Goal: Task Accomplishment & Management: Manage account settings

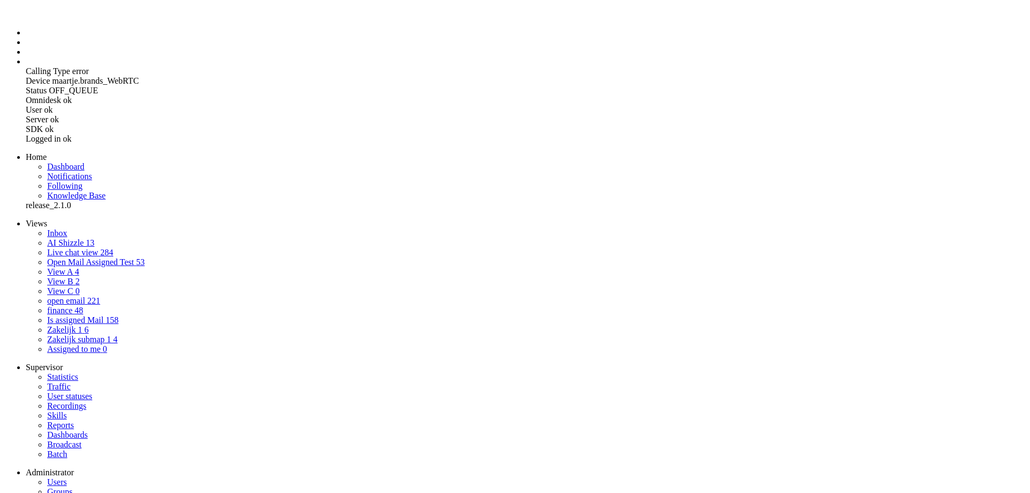
click at [26, 67] on li "Admin menu" at bounding box center [526, 62] width 1000 height 10
select select
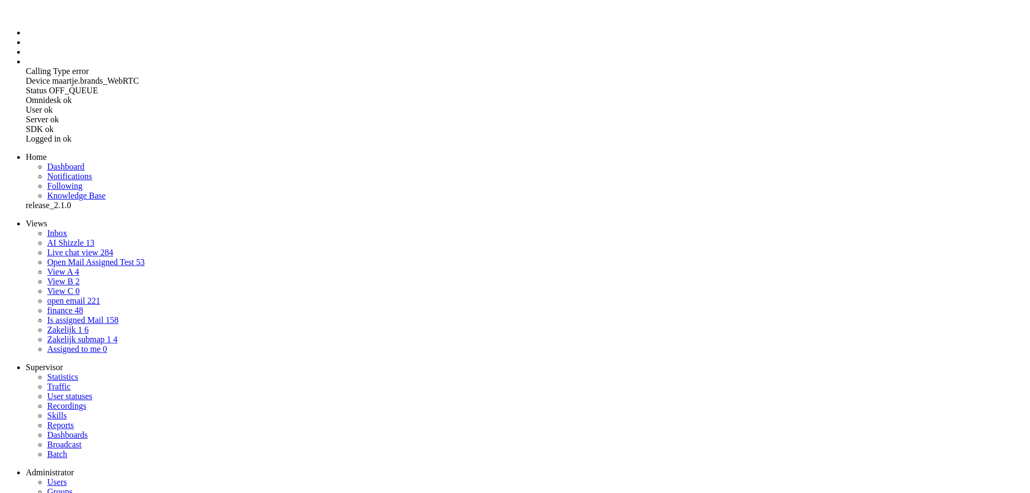
select select "1"
select select "generate"
type input "Maak NL mail selecteer invoer"
type textarea "Je bent een AI-assistent voor klantenservice bij Greenchoice. Zet een korte Ned…"
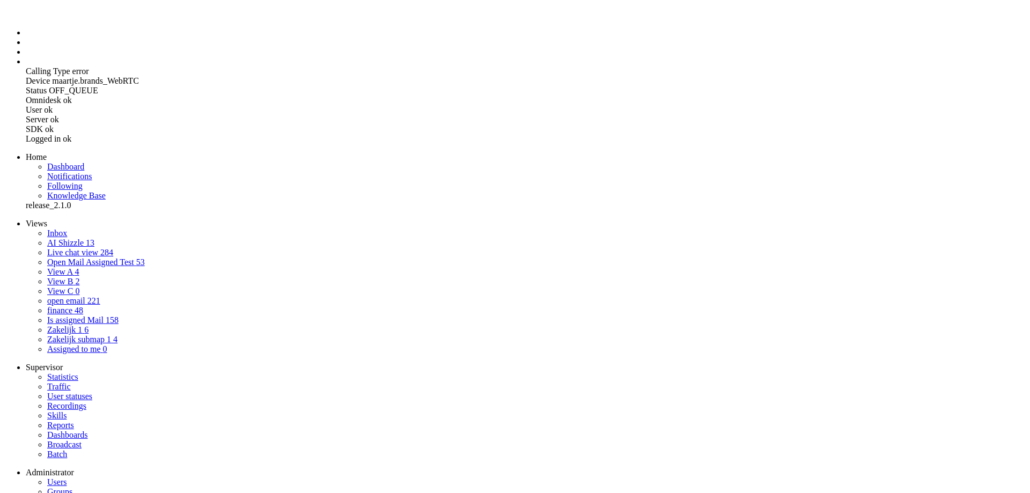
type textarea "Je bent een vriendelijke klantenservicemedewerker bij een groene energiemaatsch…"
select select "Azure"
drag, startPoint x: 481, startPoint y: 195, endPoint x: 719, endPoint y: 376, distance: 299.3
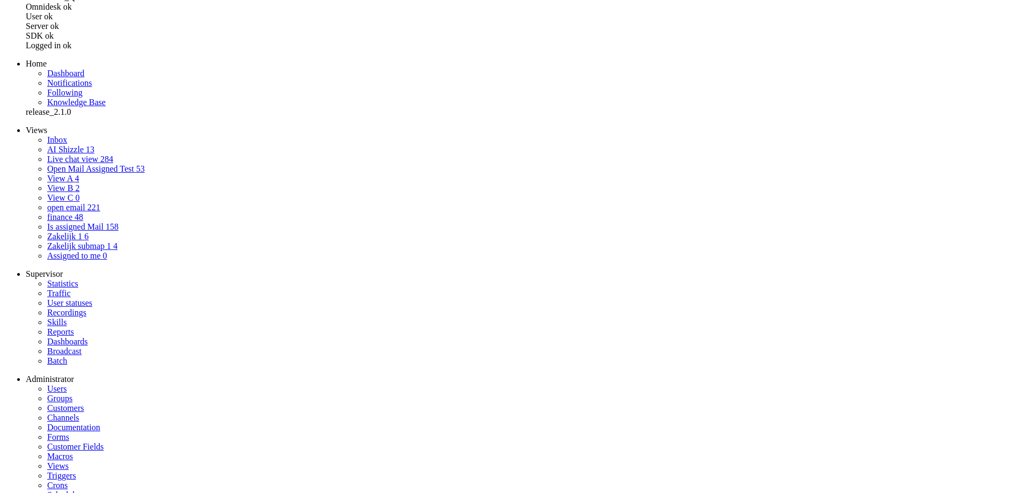
scroll to position [93, 0]
drag, startPoint x: 481, startPoint y: 323, endPoint x: 717, endPoint y: 440, distance: 263.7
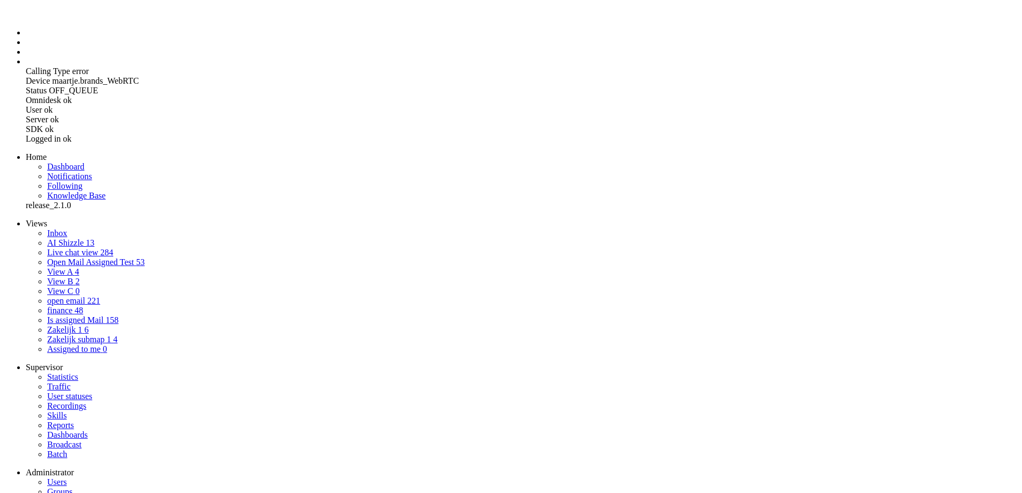
click at [26, 47] on li "Tickets menu" at bounding box center [522, 43] width 992 height 10
click at [87, 238] on link "AI Shizzle 13" at bounding box center [70, 242] width 47 height 9
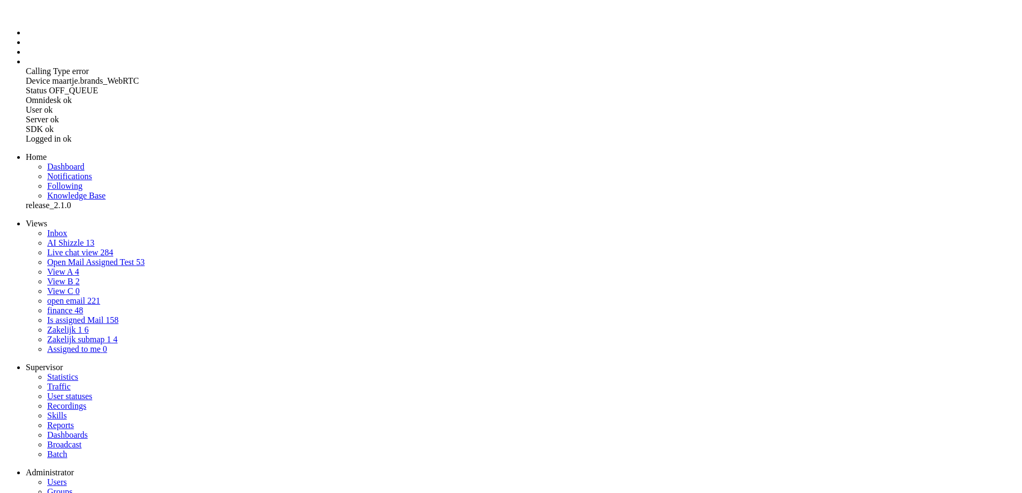
drag, startPoint x: 16, startPoint y: 2609, endPoint x: 153, endPoint y: 2854, distance: 280.3
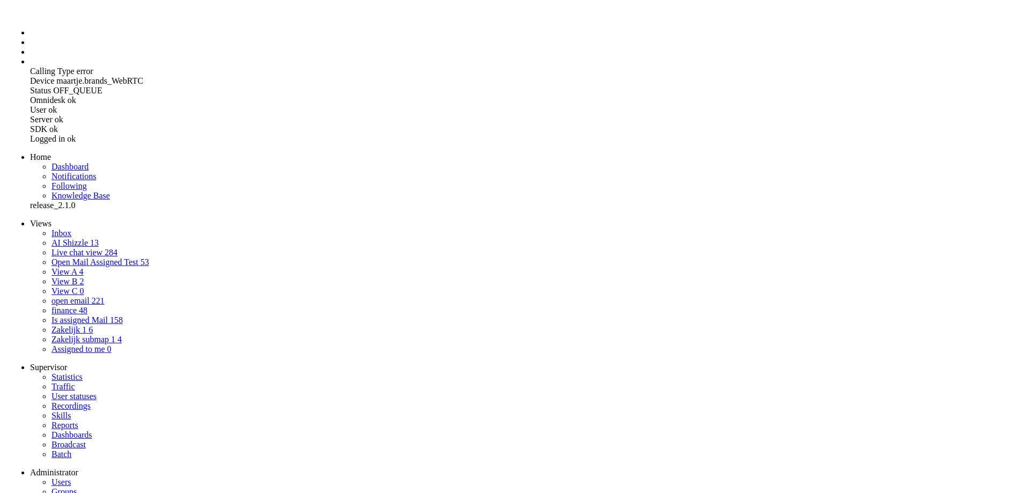
scroll to position [0, 0]
drag, startPoint x: 964, startPoint y: 250, endPoint x: 937, endPoint y: 143, distance: 110.7
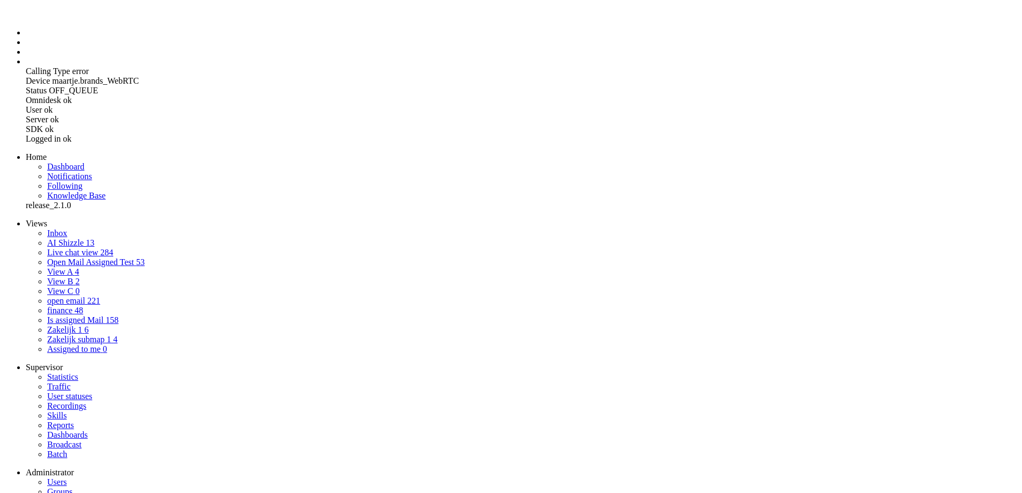
drag, startPoint x: 296, startPoint y: 317, endPoint x: 328, endPoint y: 379, distance: 69.6
copy div "Beste, wij vragen ons af hoe het mogelijk is met het verschil tussen opbrengst …"
paste body "Rich Text Area. Press ALT-0 for help."
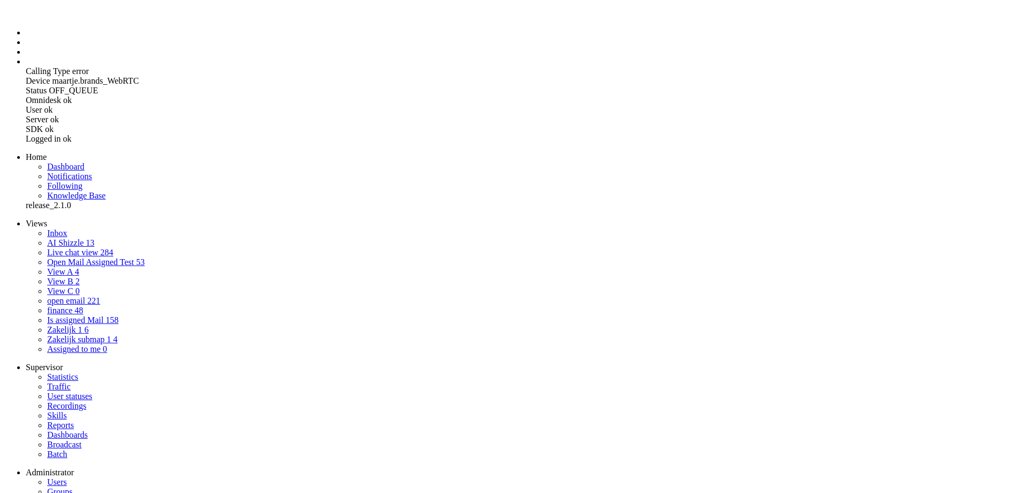
drag, startPoint x: 344, startPoint y: 459, endPoint x: 286, endPoint y: 397, distance: 84.6
copy div "Beste, wij vragen ons af hoe het mogelijk is met het verschil tussen opbrengst …"
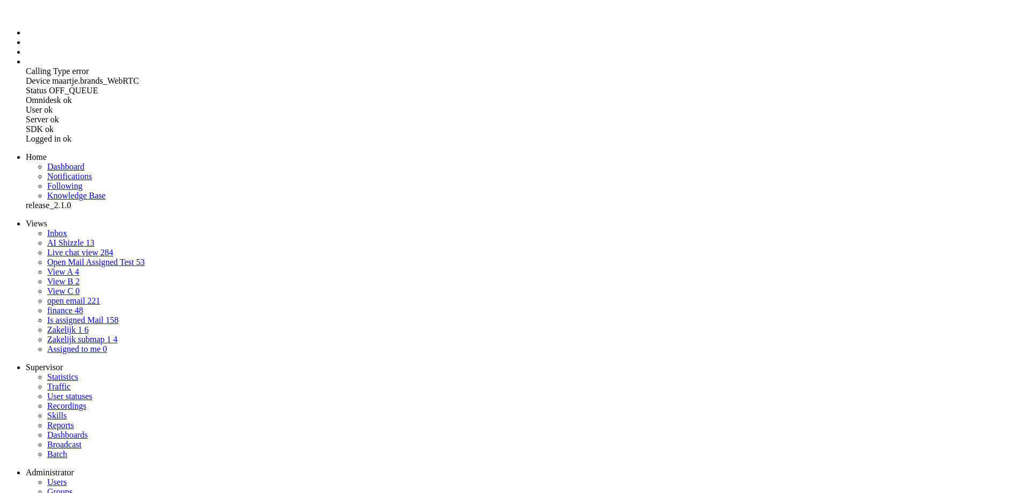
drag, startPoint x: 90, startPoint y: 2556, endPoint x: 10, endPoint y: 2518, distance: 88.5
drag, startPoint x: 14, startPoint y: 2523, endPoint x: 108, endPoint y: 2606, distance: 124.7
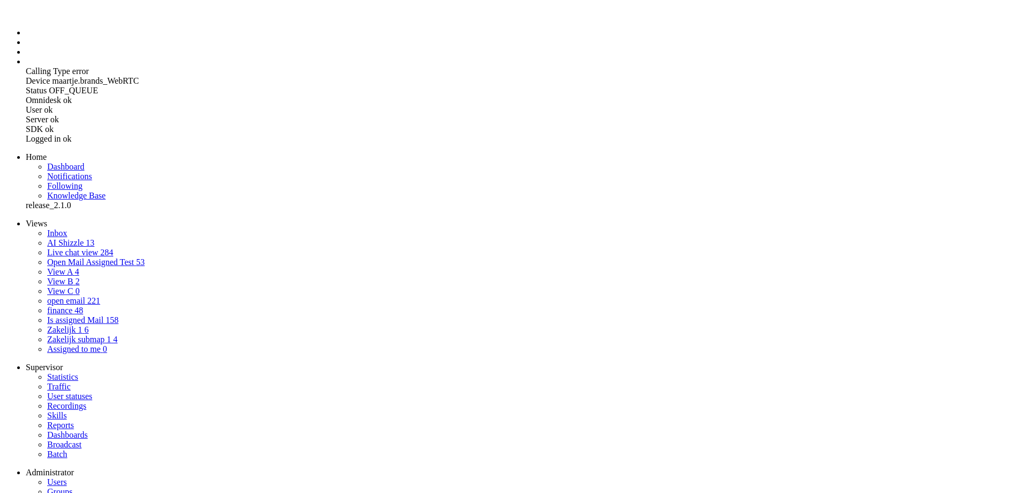
copy body "Beste klant, Dank u wel voor uw bericht. Het is inderdaad goed om te weten hoe …"
click at [16, 111] on ul "Calling Type error Device maartje.brands_WebRTC Status OFF_QUEUE Omnidesk ok Us…" at bounding box center [510, 76] width 1013 height 135
click at [26, 67] on li "Admin menu" at bounding box center [522, 62] width 992 height 10
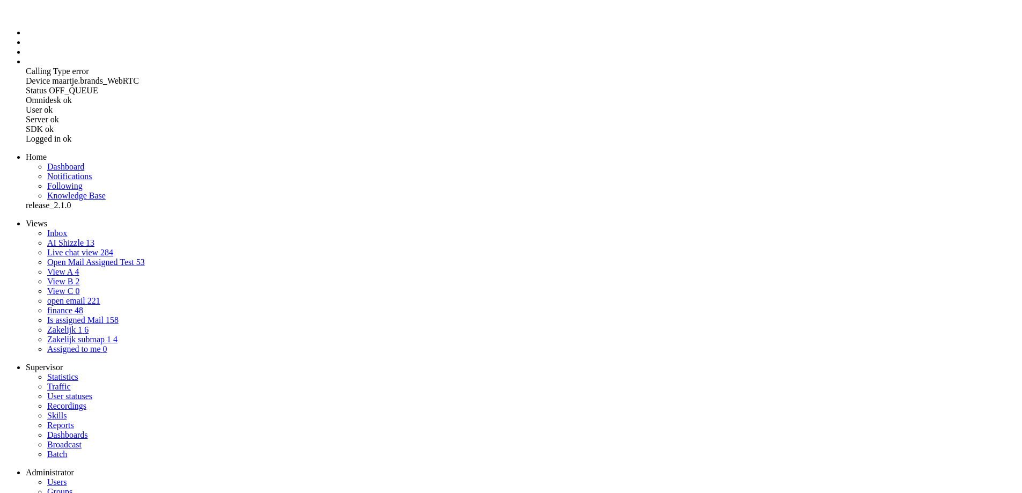
select select
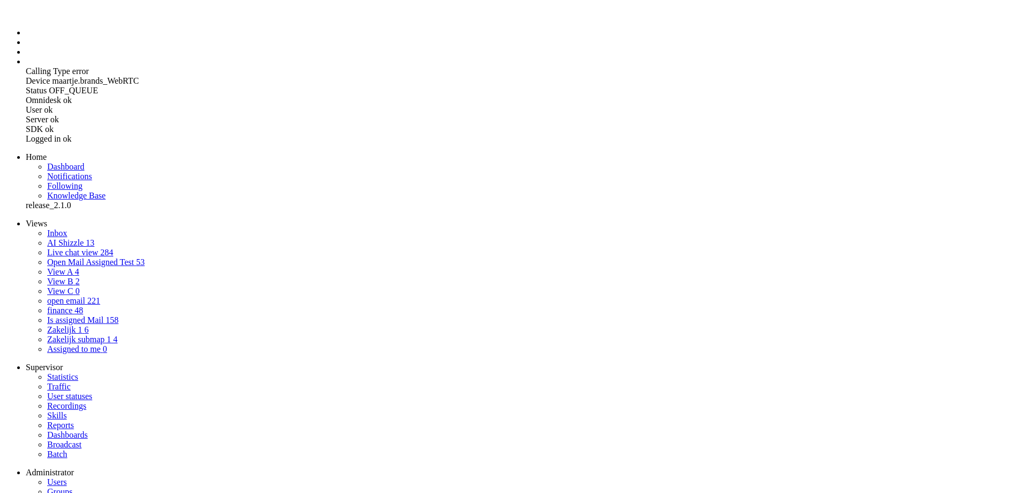
select select "1"
select select "generate"
type input "Maak NL mail selecteer invoer"
type textarea "Je bent een AI-assistent voor klantenservice bij Greenchoice. Zet een korte Ned…"
type textarea "Je bent een vriendelijke klantenservicemedewerker bij een groene energiemaatsch…"
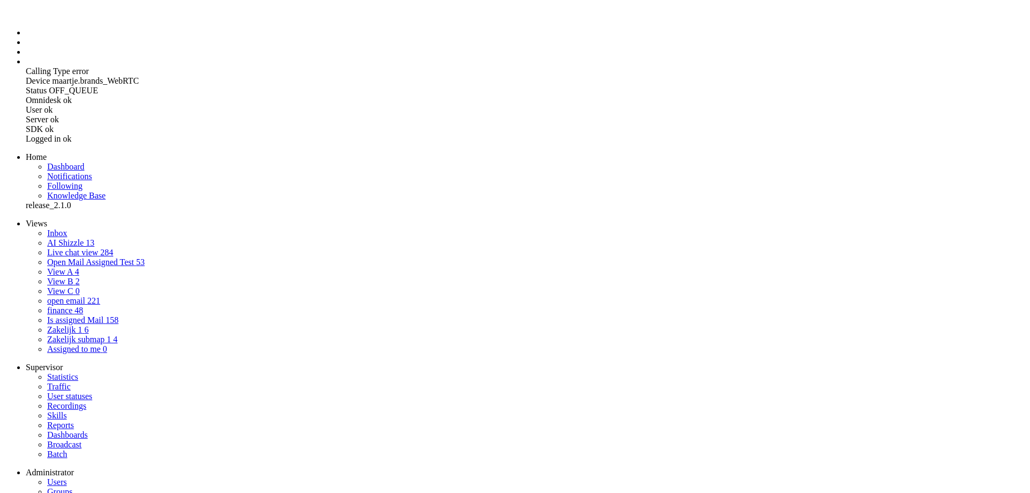
select select "Azure"
drag, startPoint x: 479, startPoint y: 194, endPoint x: 708, endPoint y: 369, distance: 287.8
drag, startPoint x: 607, startPoint y: 212, endPoint x: 338, endPoint y: 166, distance: 272.8
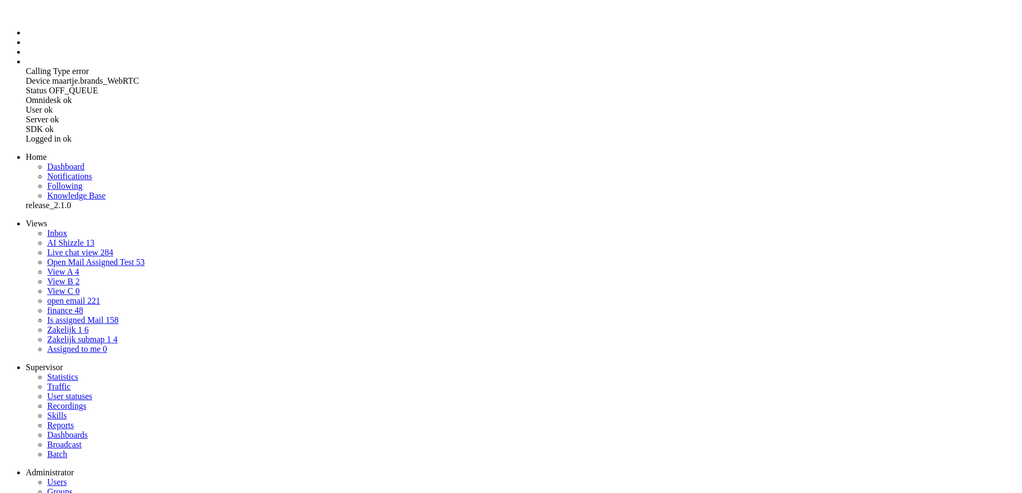
drag, startPoint x: 518, startPoint y: 199, endPoint x: 325, endPoint y: 158, distance: 197.4
paste textarea "e bent een AI-assistent voor klantenservice bij Greenchoice. Zet een korte inpu…"
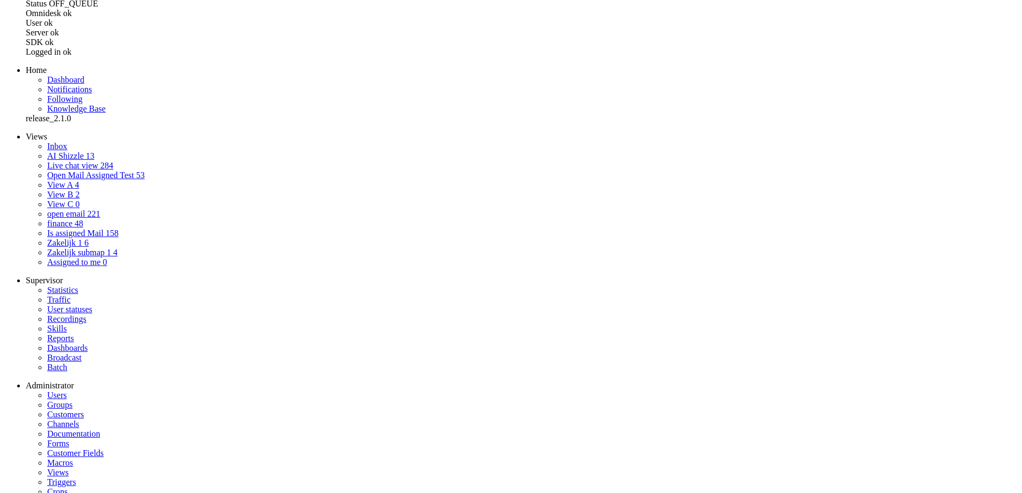
type textarea "e bent een AI-assistent voor klantenservice bij Greenchoice. Zet een korte inpu…"
type input "7"
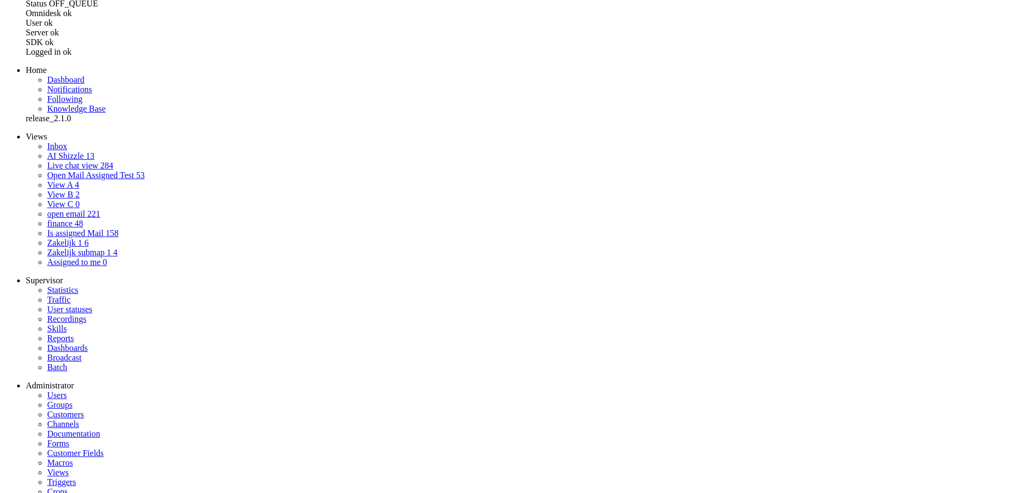
type textarea "je bent een AI-assistent voor klantenservice bij Greenchoice. Zet een korte inp…"
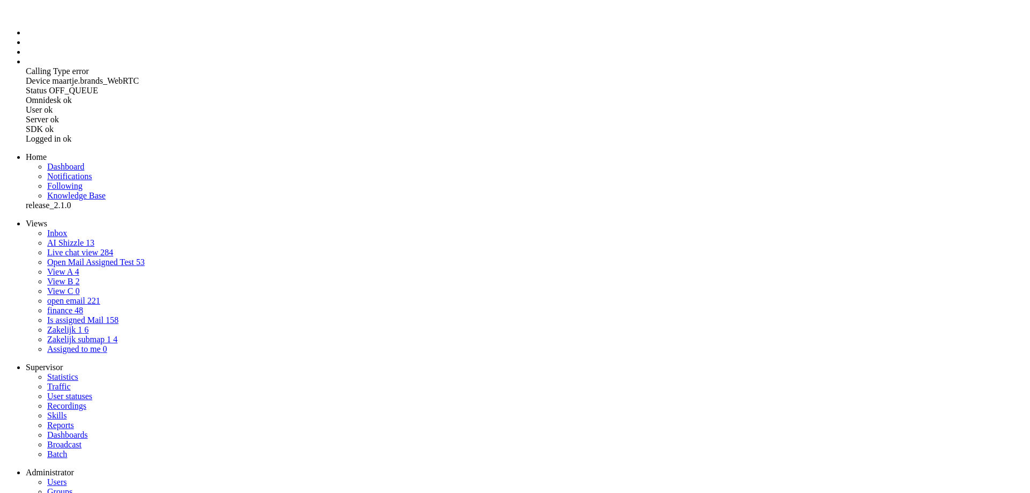
click at [26, 38] on li "Dashboard menu" at bounding box center [526, 33] width 1000 height 10
click at [26, 47] on li "Tickets menu" at bounding box center [526, 43] width 1000 height 10
click at [70, 238] on link "AI Shizzle 13" at bounding box center [70, 242] width 47 height 9
drag, startPoint x: 159, startPoint y: 2677, endPoint x: -17, endPoint y: 2649, distance: 178.7
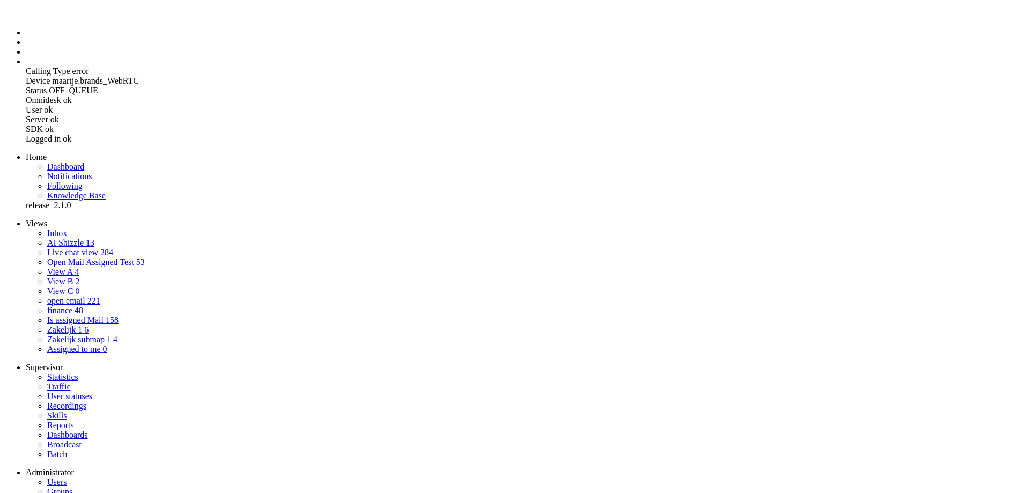
drag, startPoint x: 16, startPoint y: 2581, endPoint x: 285, endPoint y: 2822, distance: 360.5
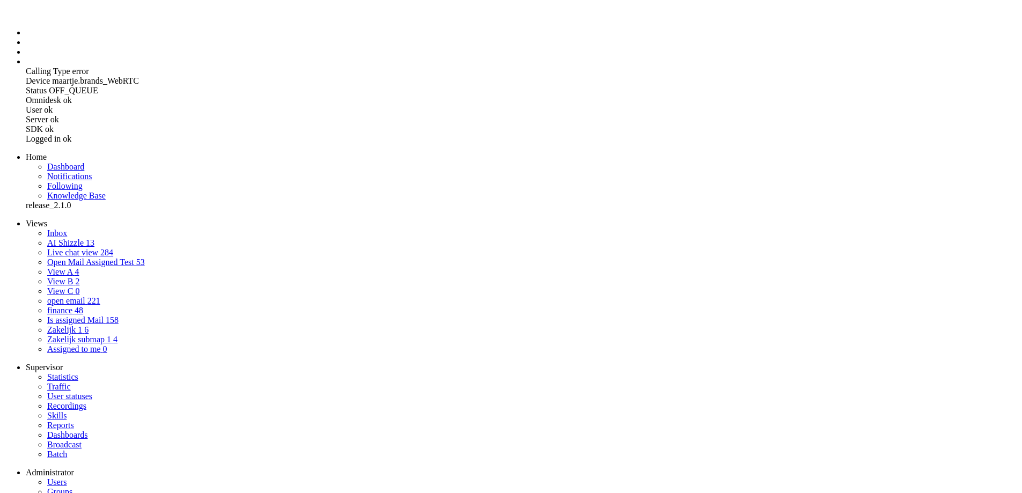
drag, startPoint x: 13, startPoint y: 2523, endPoint x: 322, endPoint y: 2560, distance: 311.1
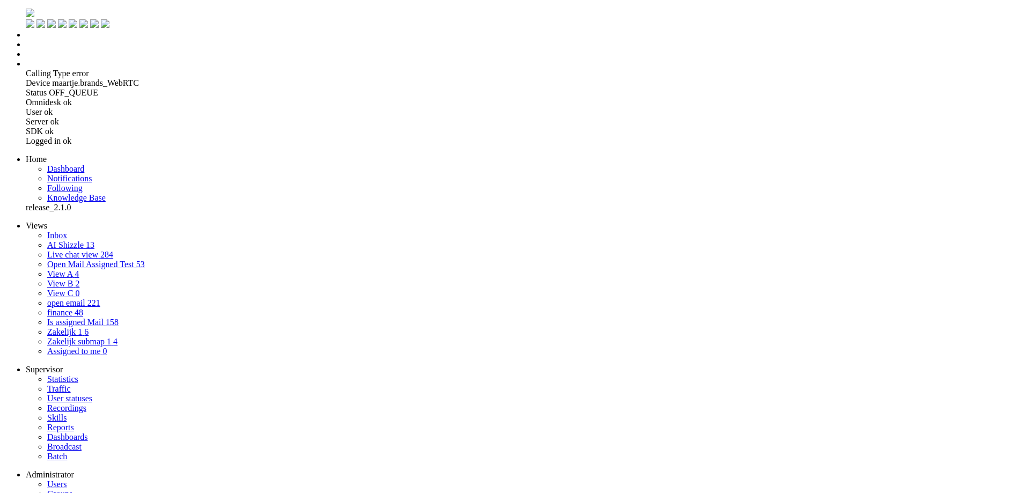
drag, startPoint x: 13, startPoint y: 2526, endPoint x: 157, endPoint y: 2690, distance: 218.2
copy body "Onderwerp: Uitleg over teruglevering van zelf opgewekte energie Beste klant, Ha…"
click at [26, 49] on li "Tickets menu" at bounding box center [522, 45] width 992 height 10
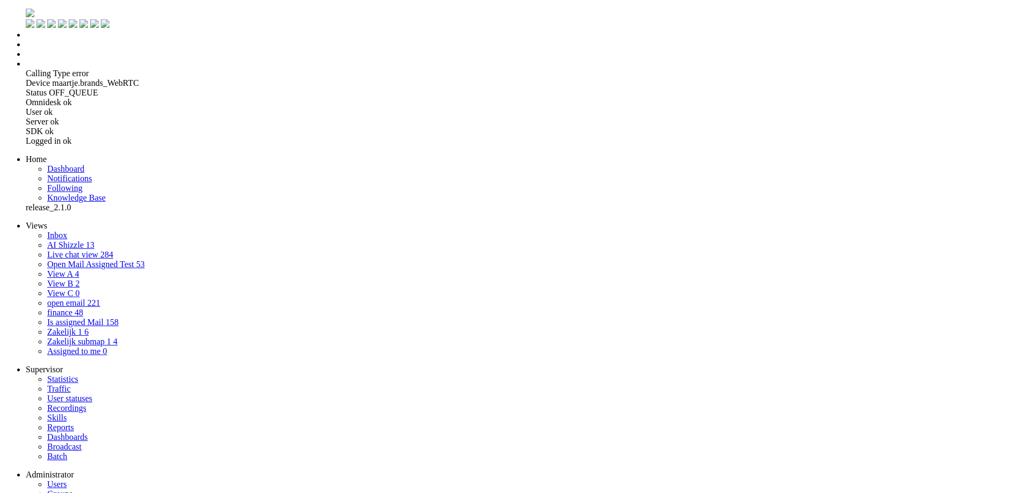
click at [26, 49] on li "Tickets menu" at bounding box center [522, 45] width 992 height 10
drag, startPoint x: 124, startPoint y: 2680, endPoint x: 248, endPoint y: 2579, distance: 159.8
click at [26, 67] on li "Admin menu" at bounding box center [526, 62] width 1000 height 10
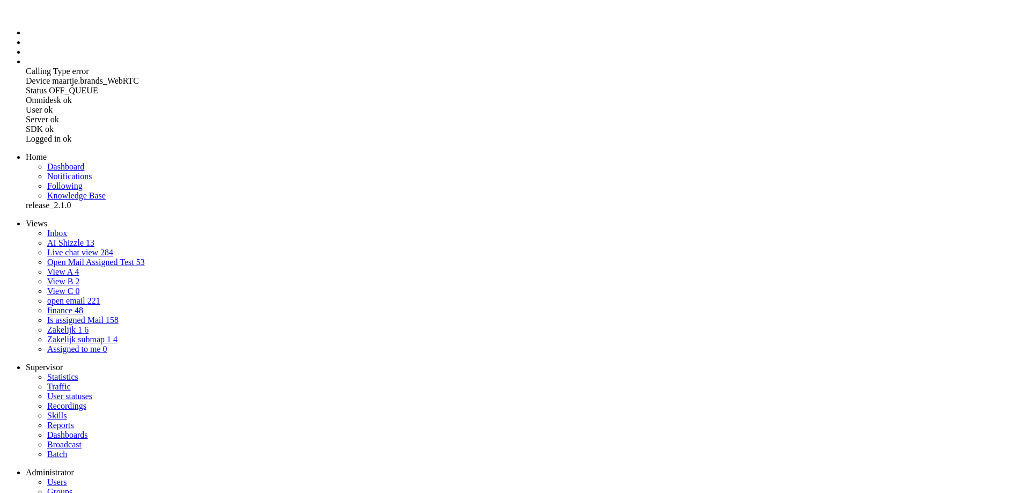
select select
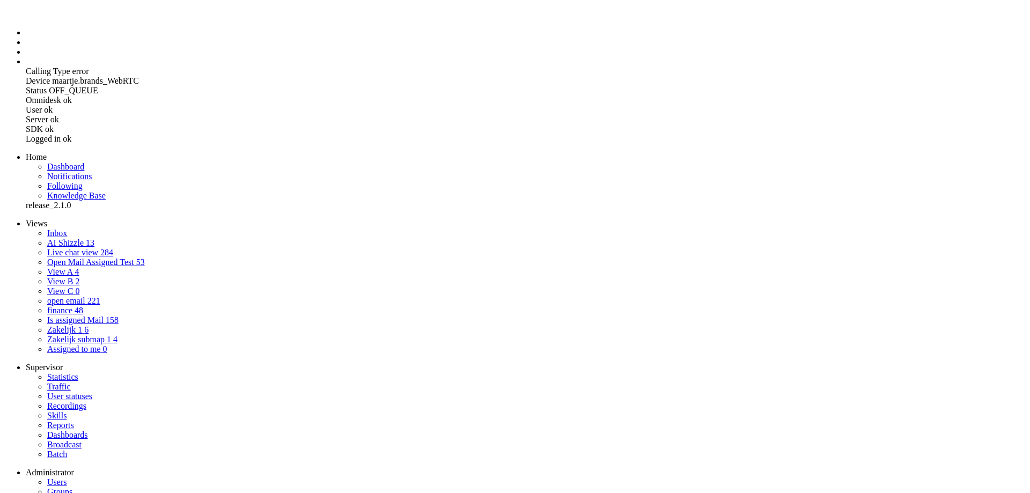
select select "1"
select select "transform"
type input "vertaaloptie EN NL"
type textarea "e bent een AI-assistent voor klantenservice. Je taak is om een Engelstalige kla…"
type textarea "Je bent een professionele, behulpzame klantenservicemedewerker van een duurzame…"
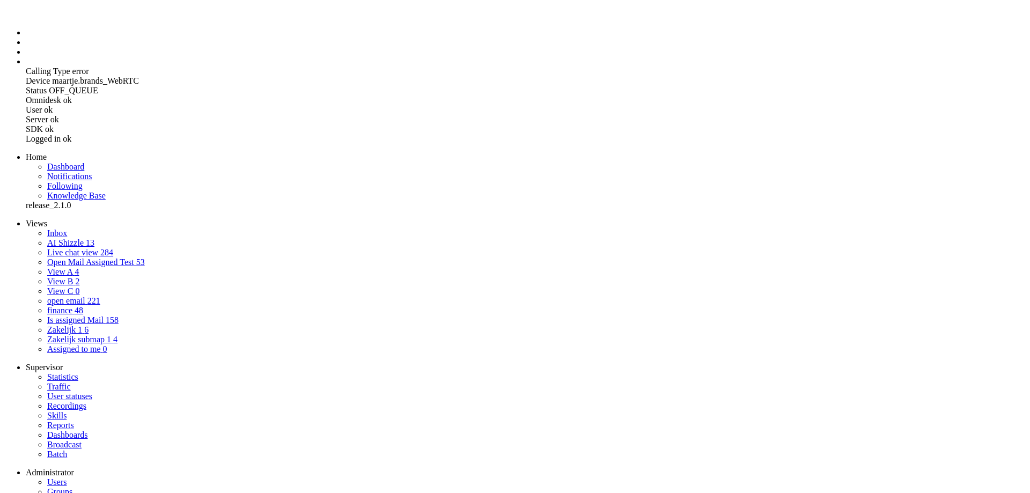
select select "Azure"
drag, startPoint x: 424, startPoint y: 173, endPoint x: 622, endPoint y: 431, distance: 325.2
drag, startPoint x: 423, startPoint y: 469, endPoint x: 678, endPoint y: 514, distance: 258.7
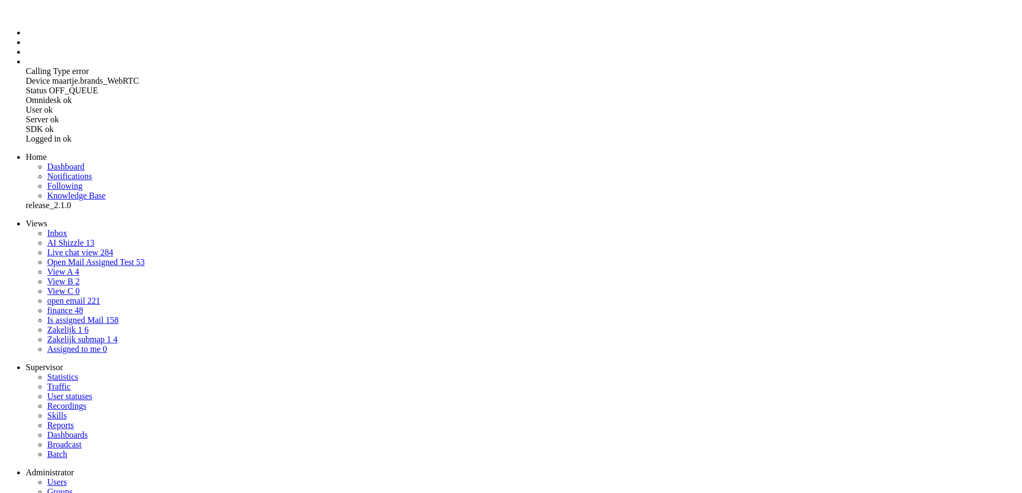
drag, startPoint x: 416, startPoint y: 241, endPoint x: 298, endPoint y: 108, distance: 177.8
paste textarea "Je bent een AI-assistent voor klantenservice. Vertaal een Engelstalige klantmai…"
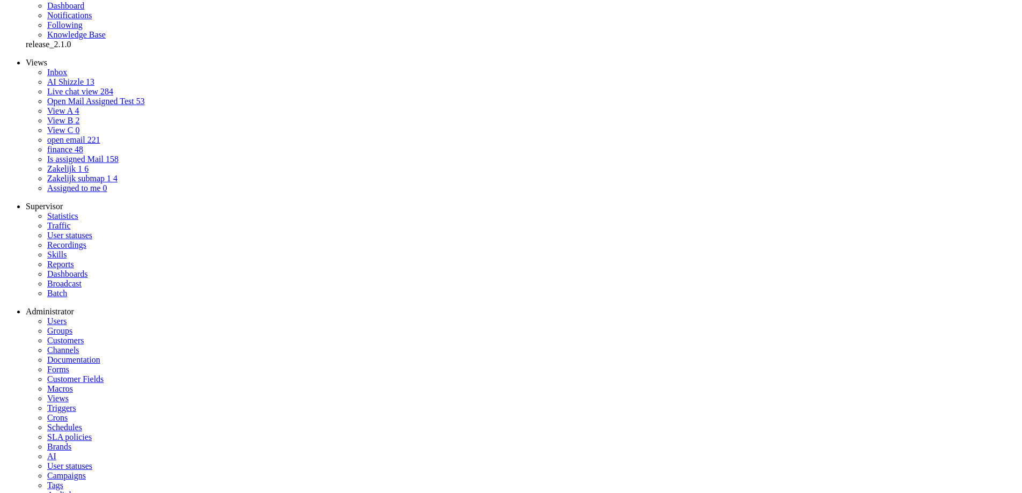
type textarea "Je bent een AI-assistent voor klantenservice. Vertaal een Engelstalige klantmai…"
select select "0"
select select
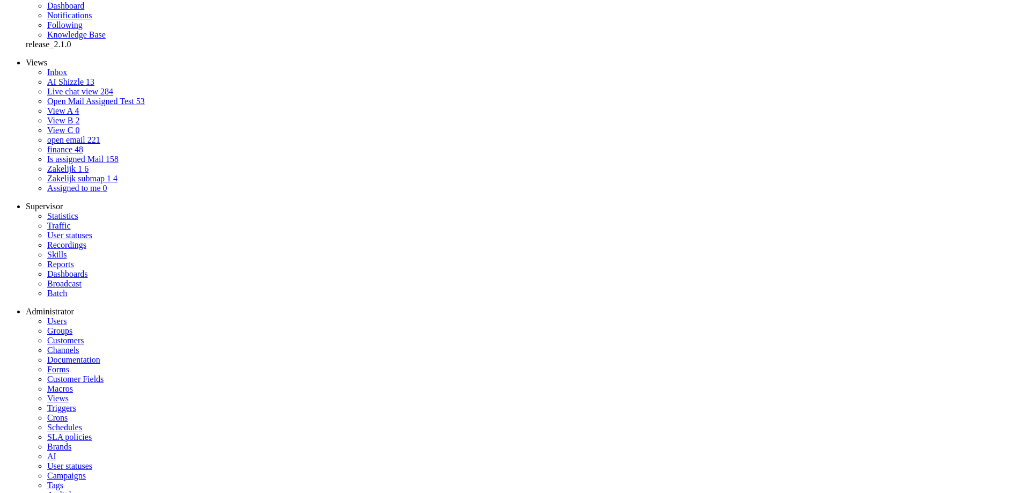
select select
select select "1"
select select "generate"
type input "Maak NL mail selecteer invoer"
type textarea "je bent een AI-assistent voor klantenservice bij Greenchoice. Zet een korte inp…"
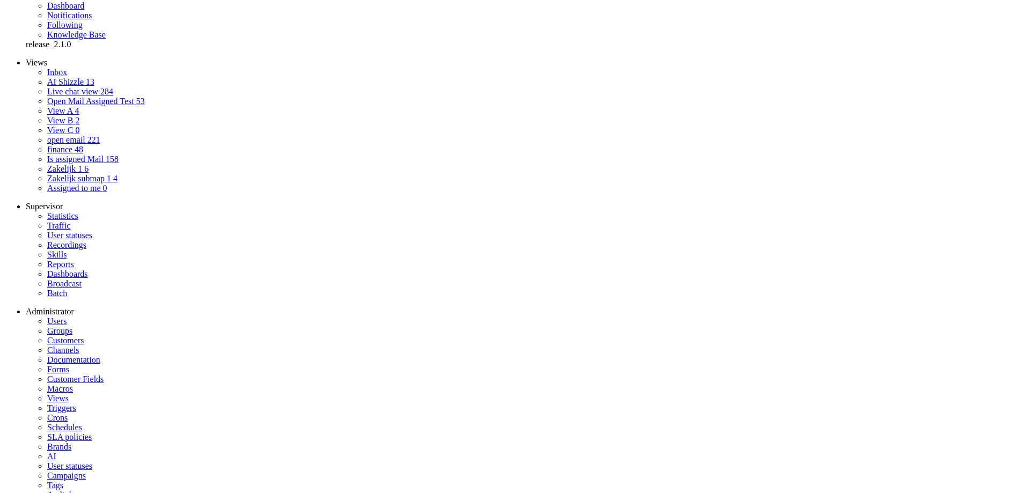
type textarea "Je bent een vriendelijke klantenservicemedewerker bij een groene energiemaatsch…"
select select "Azure"
drag, startPoint x: 663, startPoint y: 338, endPoint x: 314, endPoint y: 301, distance: 351.2
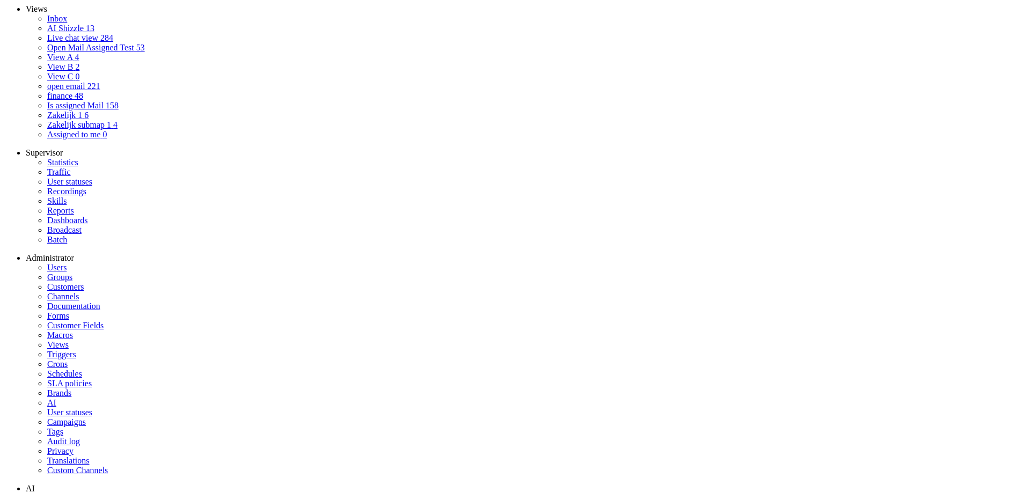
select select "0"
select select
select select "1"
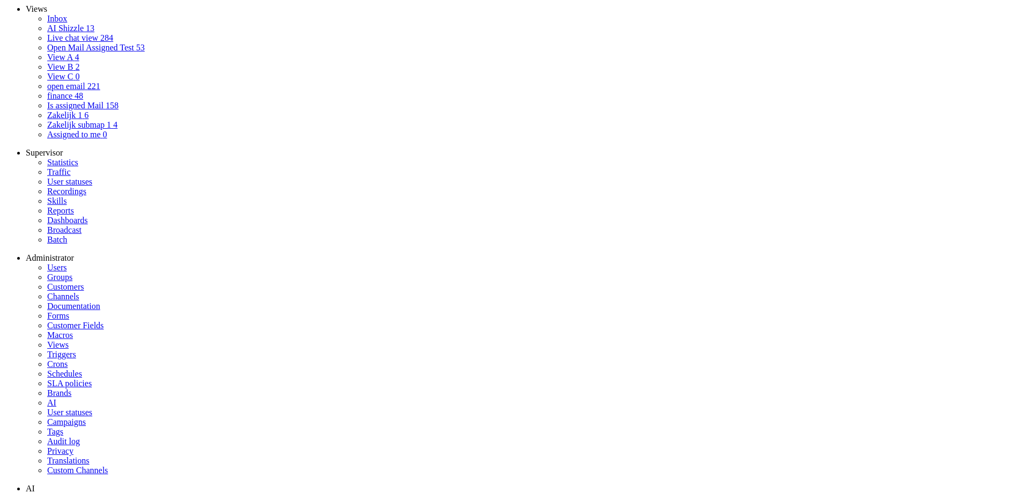
select select "transform"
type input "vertaaloptie EN NL"
type textarea "Je bent een AI-assistent voor klantenservice. Vertaal een Engelstalige klantmai…"
type textarea "Je bent een professionele, behulpzame klantenservicemedewerker van een duurzame…"
select select "Azure"
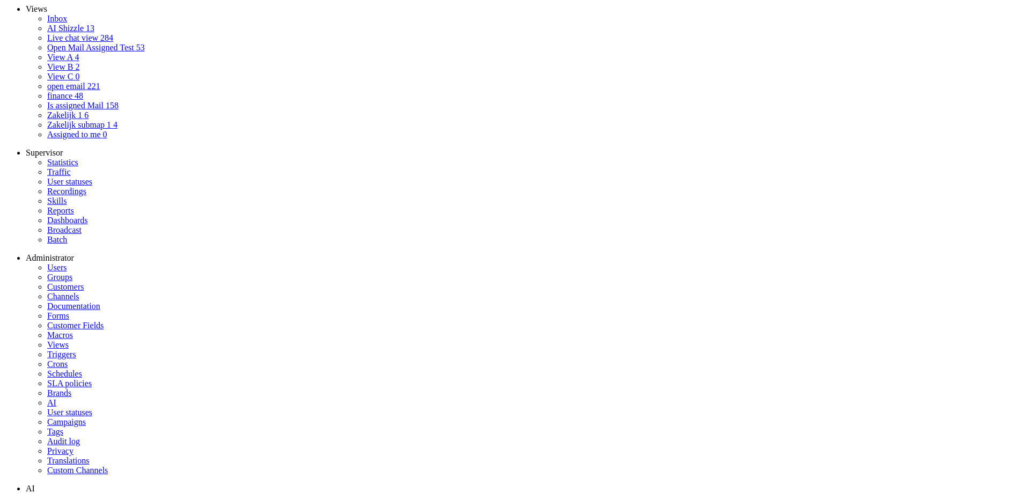
scroll to position [173, 0]
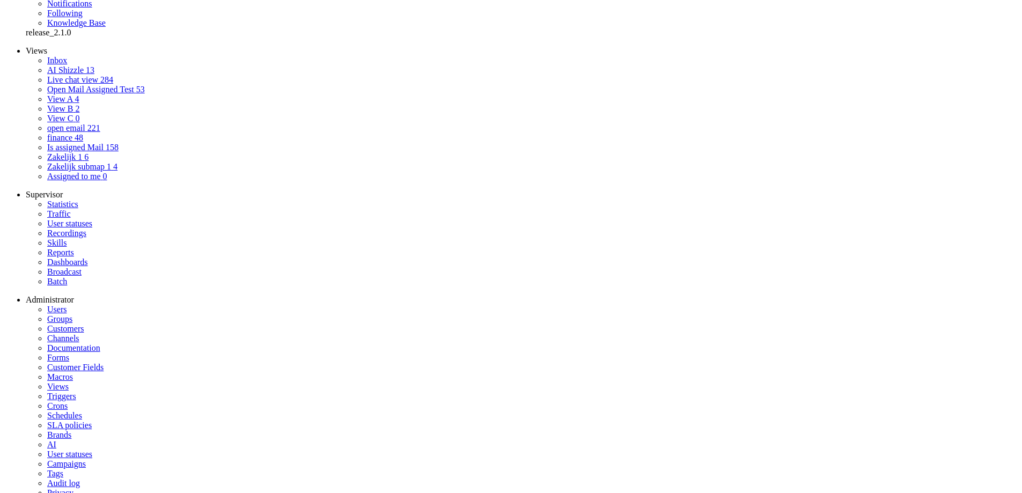
drag, startPoint x: 623, startPoint y: 293, endPoint x: 175, endPoint y: 269, distance: 448.0
paste textarea "vriendelijke klantenservicemedewerker bij een groene energiemaatschappij. Je ge…"
type textarea "Je bent een vriendelijke klantenservicemedewerker bij een groene energiemaatsch…"
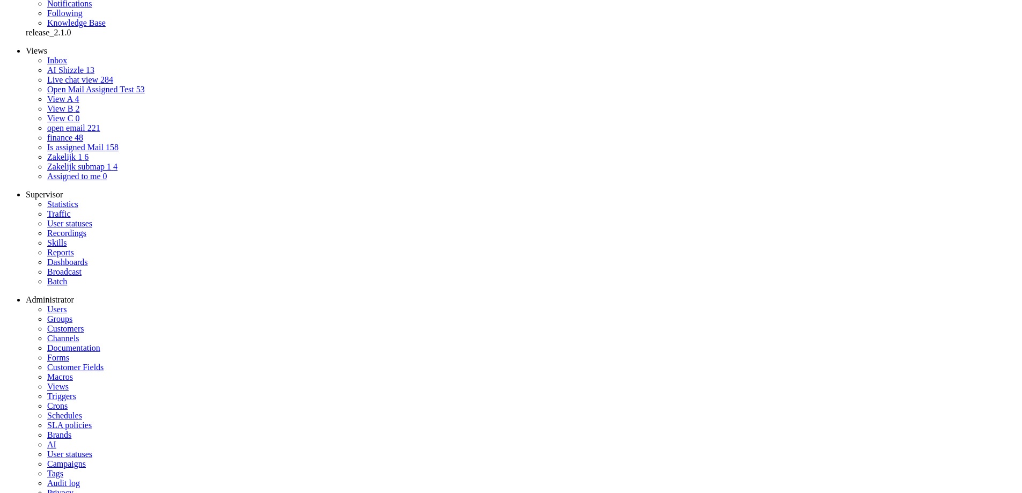
select select "0"
select select
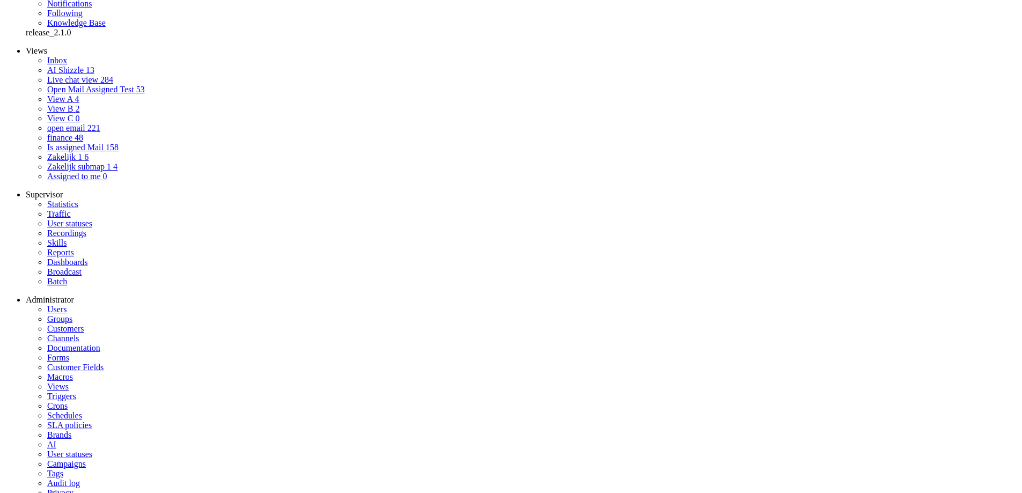
select select "1"
select select "generate"
type input "maak EN mail"
type textarea "Je bent een AI-assistent voor klantenservice. Je taak is om een korte Nederland…"
type textarea "je bent een vriendelijke, behulpzame maar ook professionele klantenservice mede…"
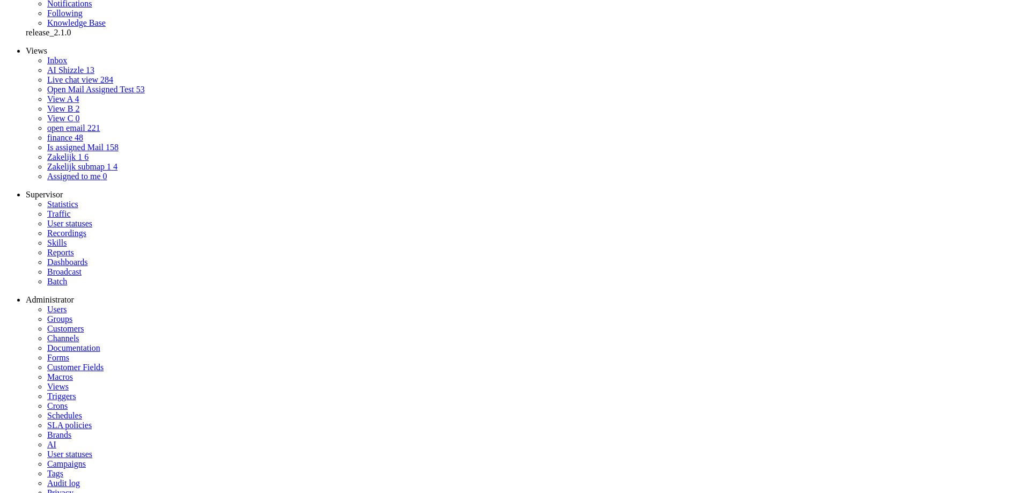
select select "Azure"
drag, startPoint x: 472, startPoint y: 338, endPoint x: 314, endPoint y: 240, distance: 186.1
paste textarea "Je bent een vriendelijke klantenservicemedewerker bij een groene energiemaatsch…"
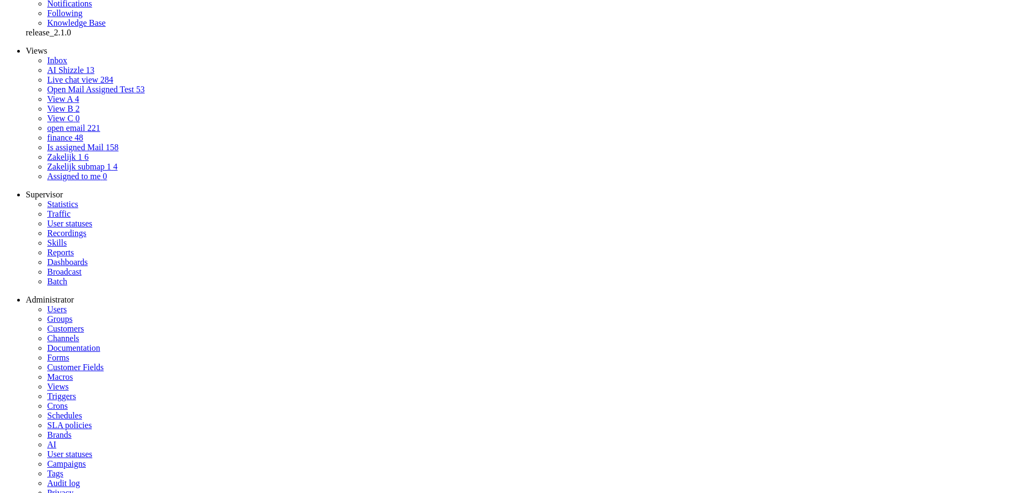
type textarea "Je bent een vriendelijke klantenservicemedewerker bij een groene energiemaatsch…"
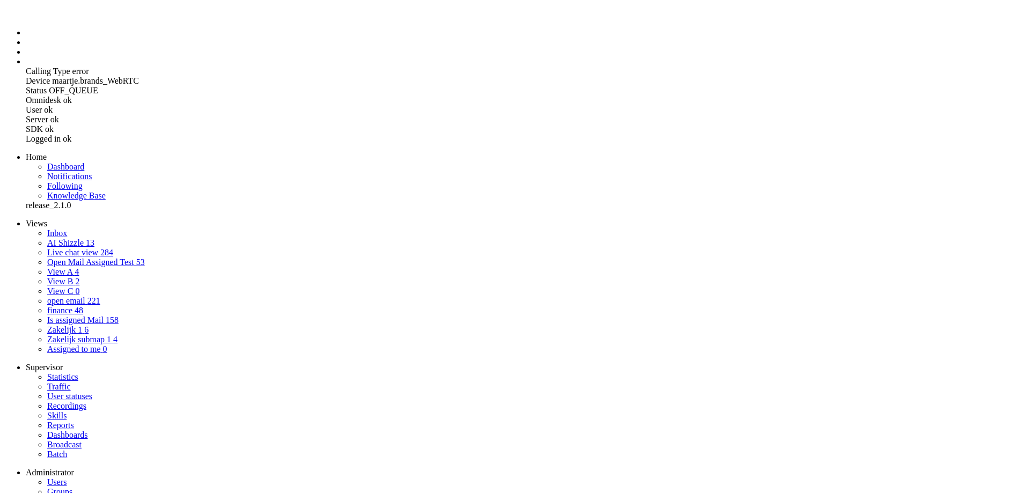
drag, startPoint x: 638, startPoint y: 252, endPoint x: 347, endPoint y: 161, distance: 304.7
paste textarea "Zet een korte Nederlandse input om in een volledige Engelstalige klantmail. Geb…"
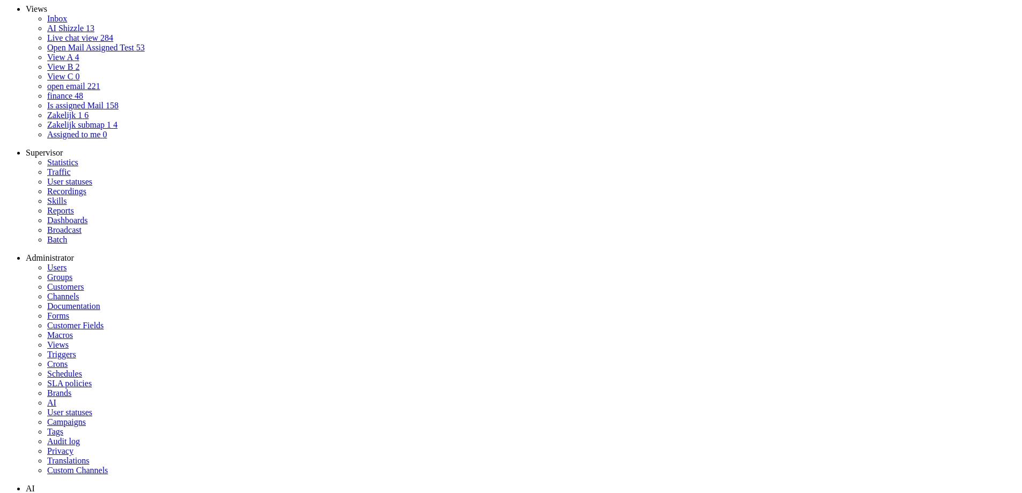
type textarea "Je bent een AI-assistent voor klantenservice. Zet een korte Nederlandse input o…"
drag, startPoint x: 377, startPoint y: 340, endPoint x: 397, endPoint y: 338, distance: 19.9
type input "7"
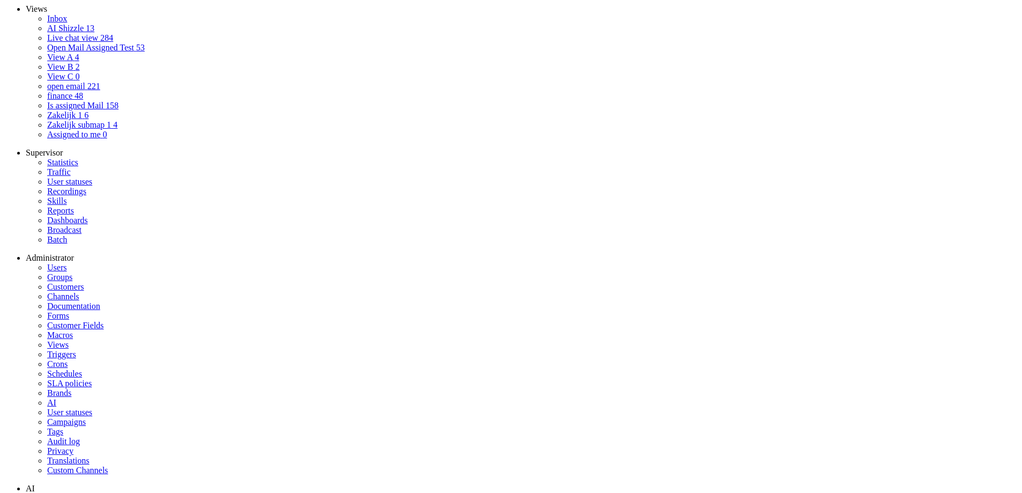
drag, startPoint x: 651, startPoint y: 286, endPoint x: 325, endPoint y: 241, distance: 329.8
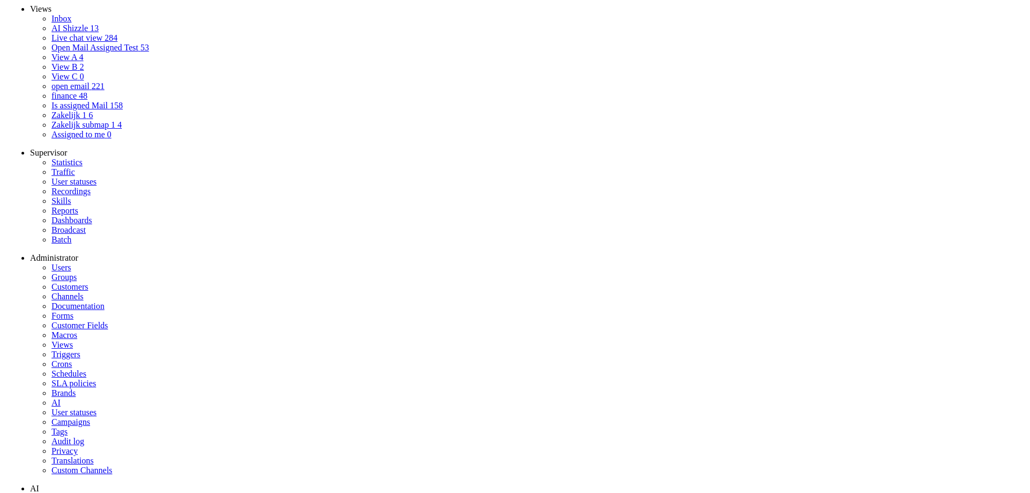
scroll to position [0, 0]
